Goal: Find specific page/section: Find specific page/section

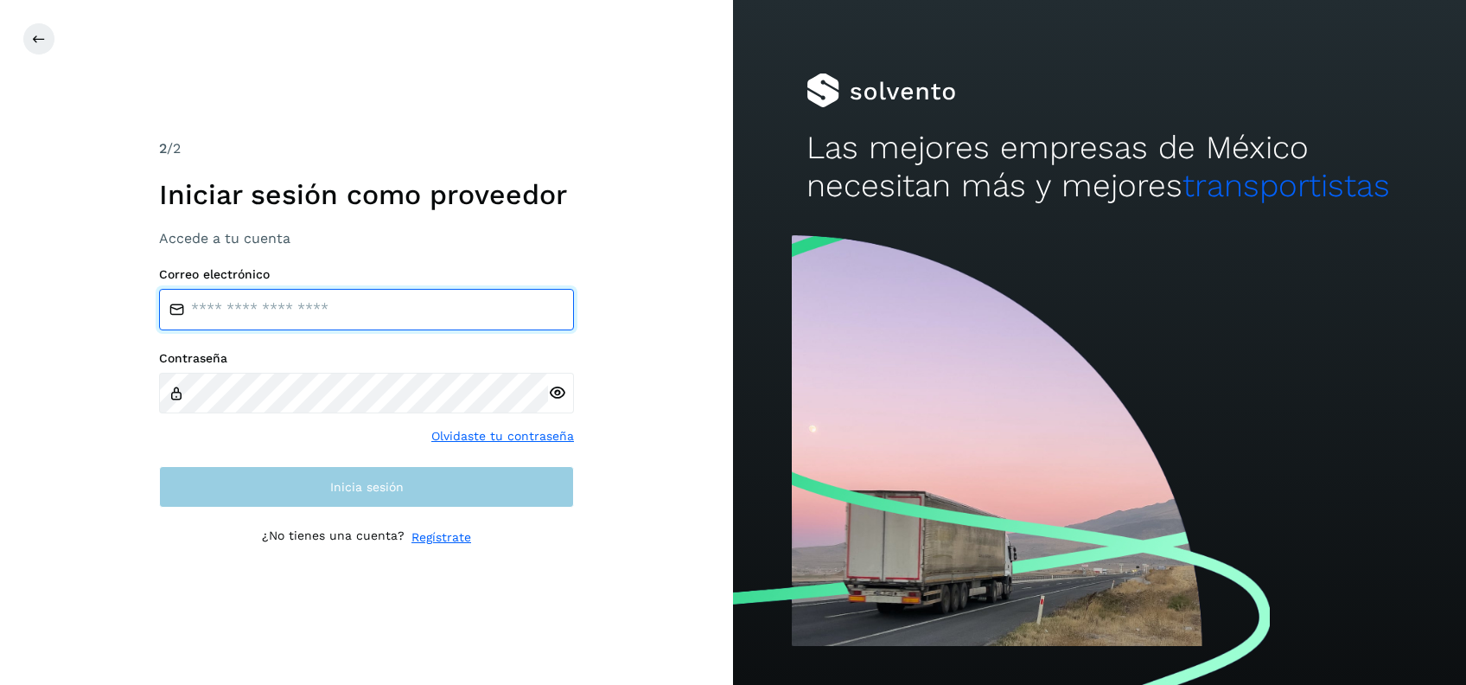
type input "**********"
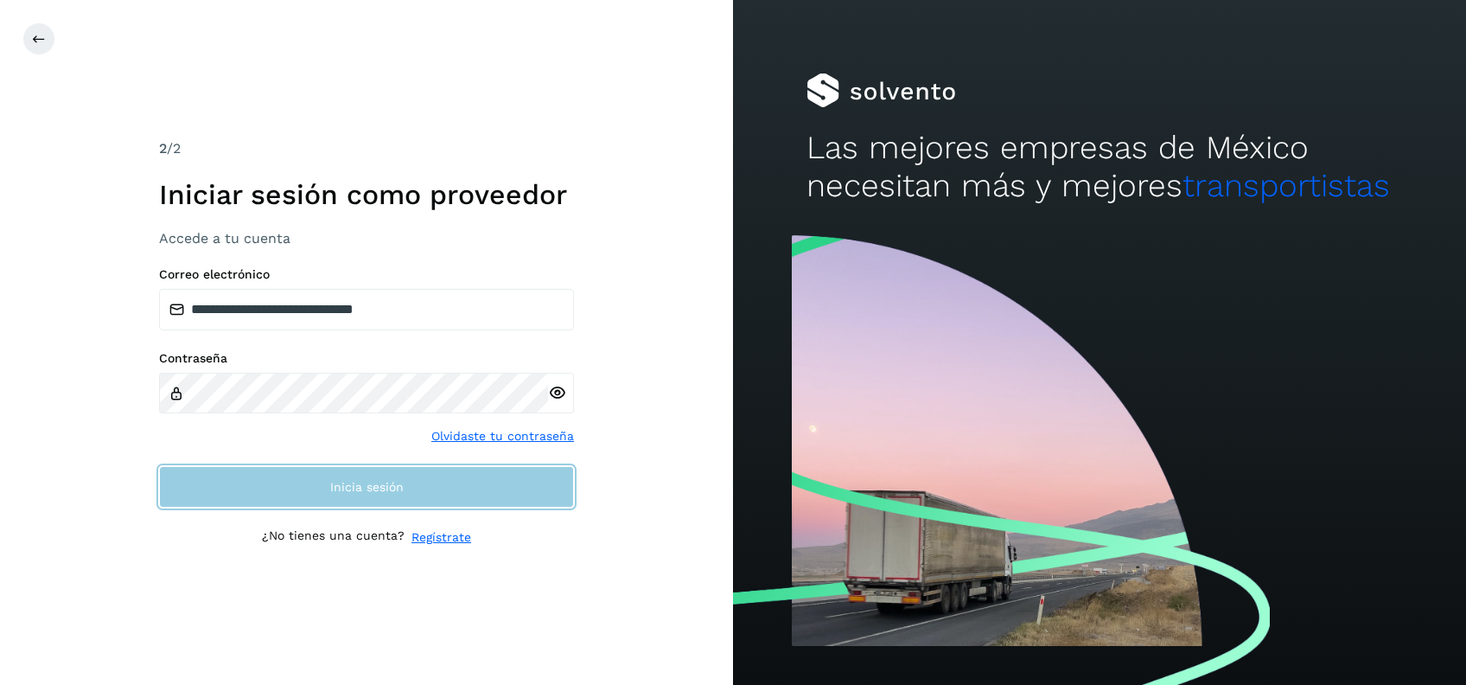
click at [341, 489] on span "Inicia sesión" at bounding box center [366, 487] width 73 height 12
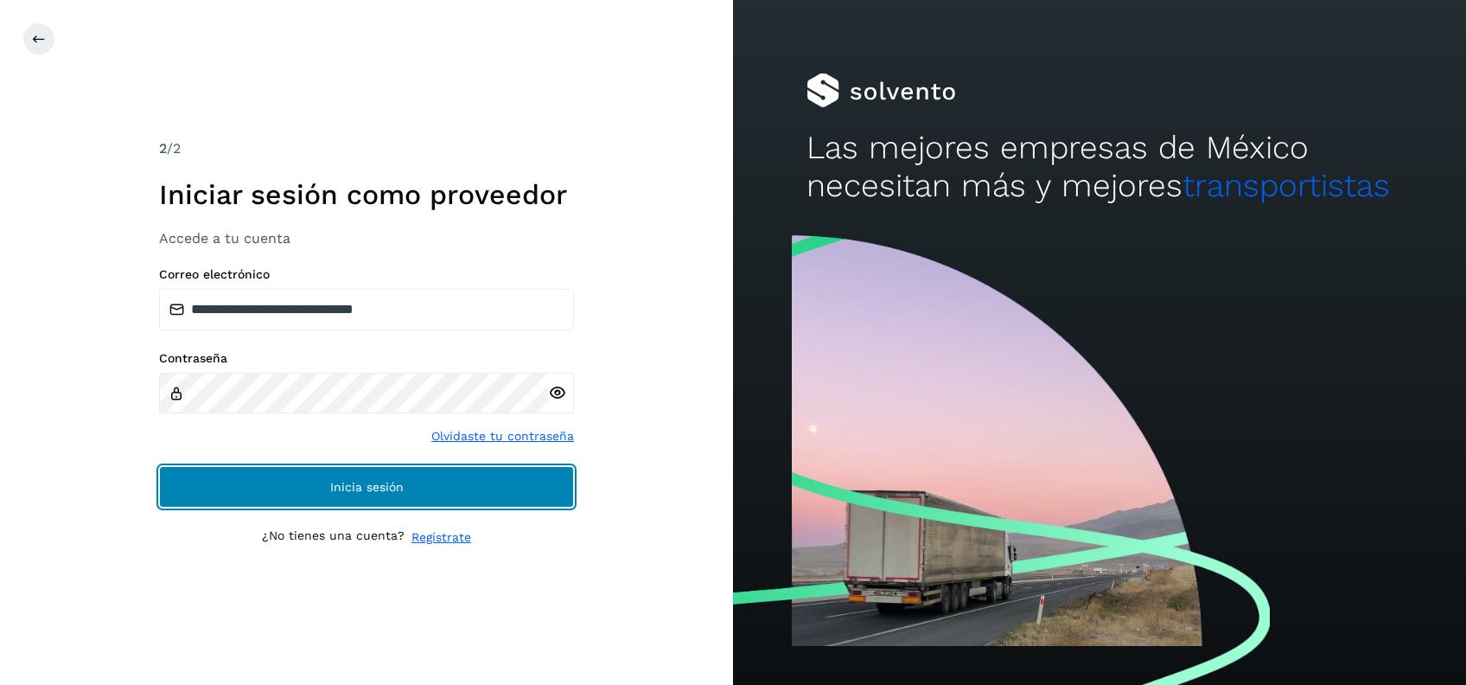
click at [384, 491] on span "Inicia sesión" at bounding box center [366, 487] width 73 height 12
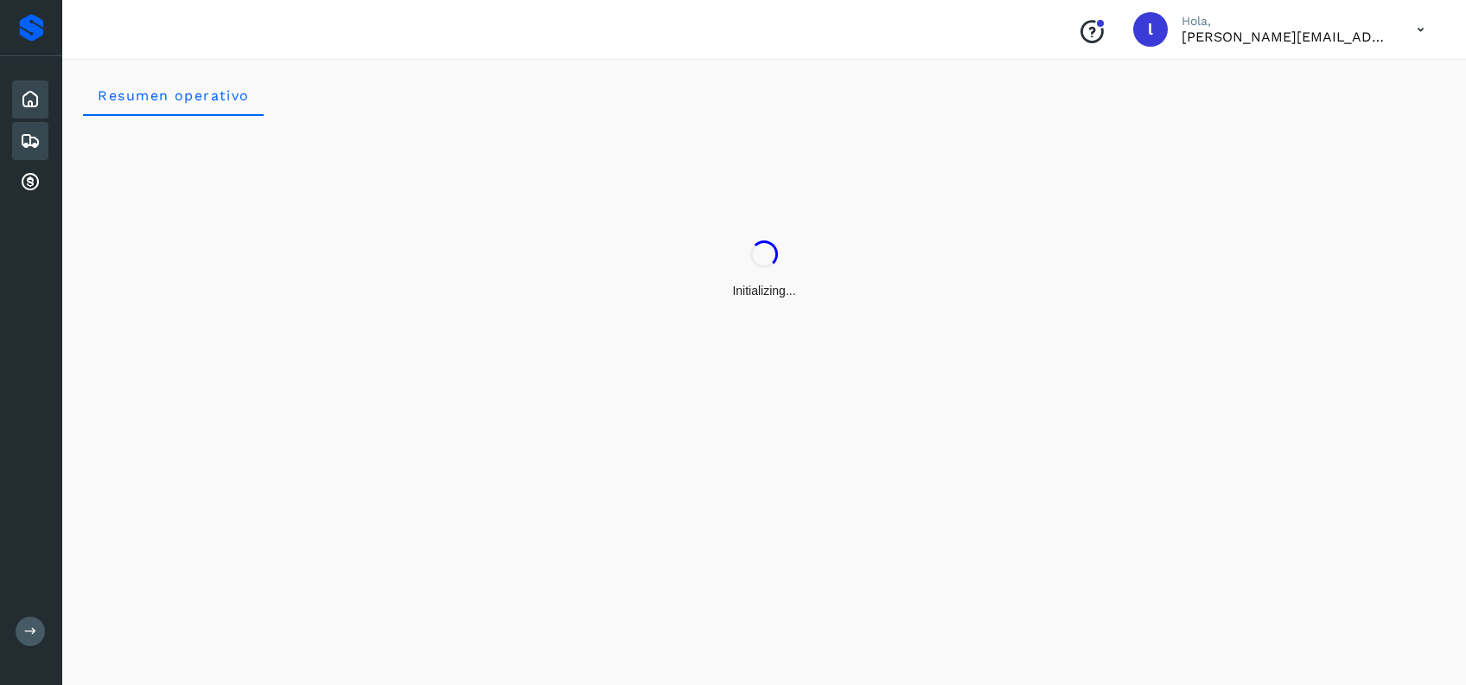
click at [28, 142] on icon at bounding box center [30, 141] width 21 height 21
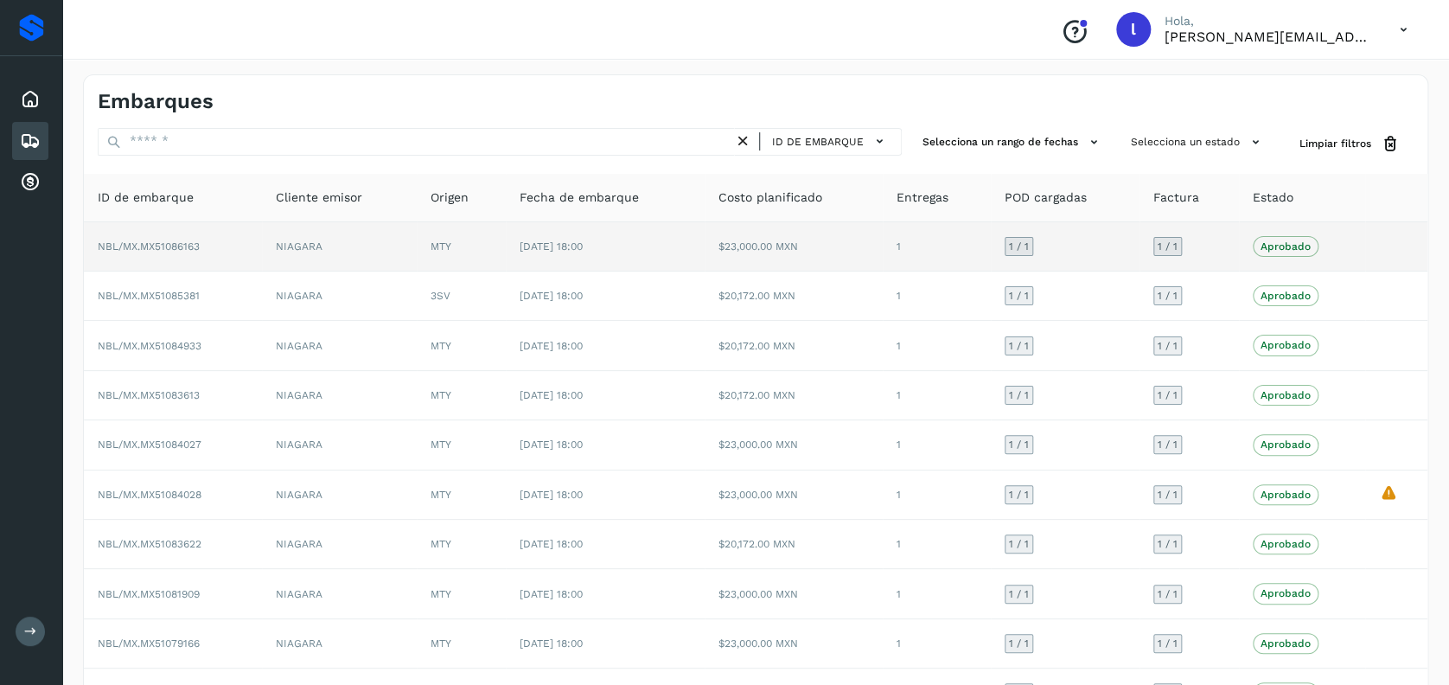
click at [370, 223] on td "NIAGARA" at bounding box center [339, 246] width 155 height 49
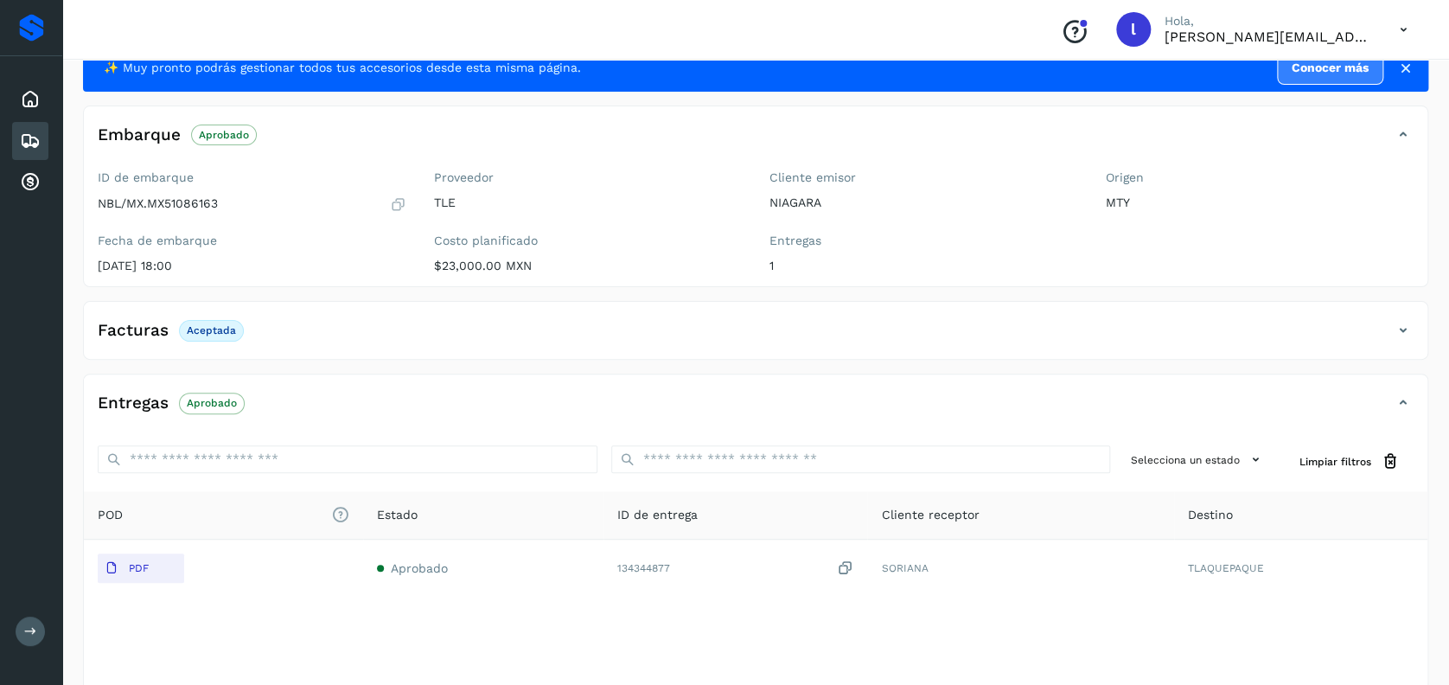
scroll to position [21, 0]
